Goal: Entertainment & Leisure: Consume media (video, audio)

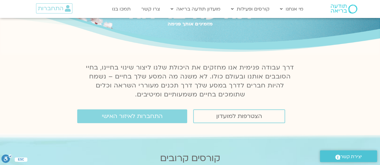
scroll to position [40, 0]
click at [104, 119] on span "התחברות לאיזור האישי" at bounding box center [132, 116] width 61 height 7
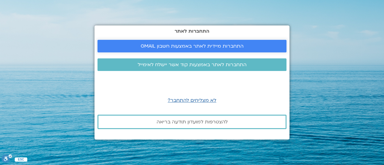
click at [220, 48] on span "התחברות מיידית לאתר באמצעות חשבון GMAIL" at bounding box center [192, 46] width 103 height 5
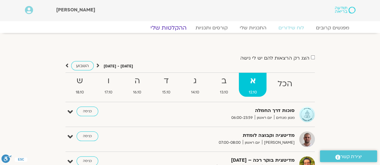
click at [175, 29] on link "ההקלטות שלי" at bounding box center [168, 27] width 50 height 7
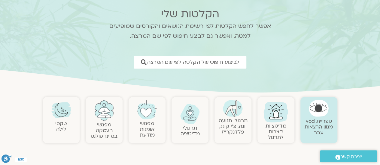
scroll to position [40, 0]
click at [192, 112] on img at bounding box center [190, 114] width 20 height 20
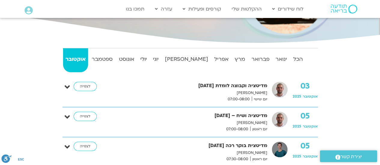
scroll to position [126, 0]
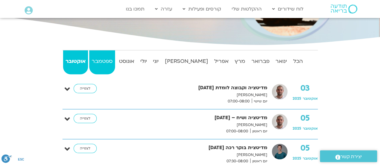
click at [109, 57] on strong "ספטמבר" at bounding box center [102, 61] width 26 height 9
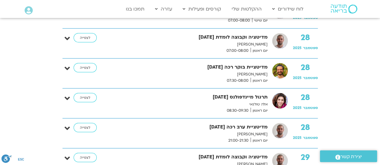
scroll to position [1675, 0]
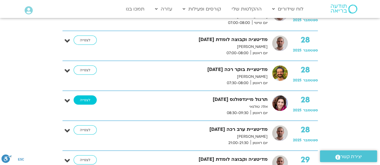
click at [89, 95] on link "לצפייה" at bounding box center [85, 100] width 23 height 10
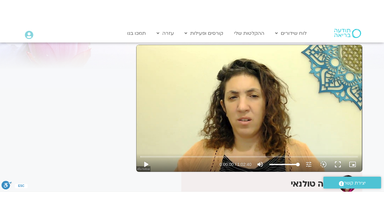
scroll to position [42, 0]
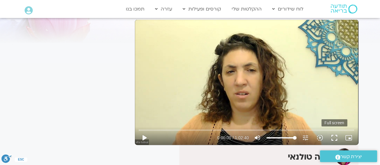
click at [334, 137] on button "fullscreen" at bounding box center [334, 138] width 14 height 14
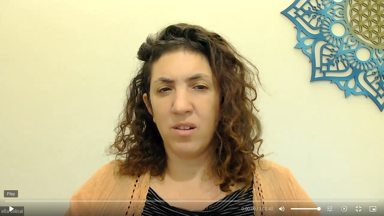
click at [13, 208] on button "play_arrow" at bounding box center [11, 209] width 14 height 14
type input "3.772672"
click at [271, 65] on div "Skip Ad 1:29 pause 0:05:39 / 1:02:40 volume_up Mute tune Resolution Auto 720p s…" at bounding box center [192, 108] width 384 height 216
click at [284, 51] on div "Skip Ad 1:29 play_arrow 0:05:39 / 1:02:40 volume_up Mute tune Resolution Auto 7…" at bounding box center [192, 108] width 384 height 216
type input "341.381607"
